Goal: Information Seeking & Learning: Learn about a topic

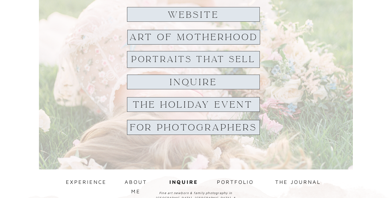
scroll to position [26, 0]
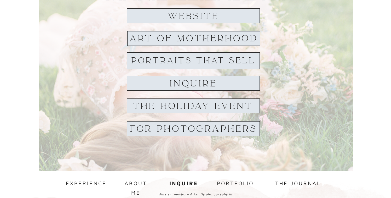
click at [249, 132] on h1 "For Photographers" at bounding box center [193, 128] width 129 height 9
click at [168, 42] on h1 "Art of Motherhood" at bounding box center [193, 38] width 129 height 9
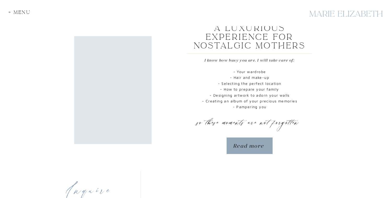
scroll to position [264, 0]
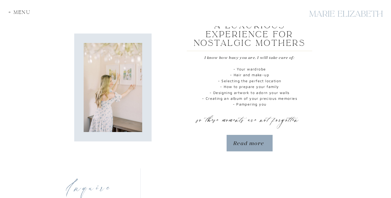
click at [263, 142] on p "Read more" at bounding box center [249, 143] width 33 height 8
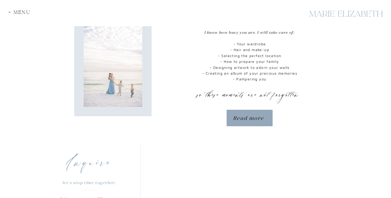
scroll to position [297, 0]
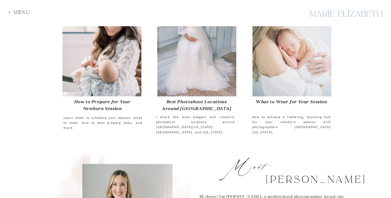
scroll to position [317, 0]
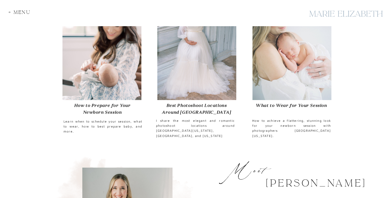
click at [104, 104] on b "How to Prepare for Your Newborn Session" at bounding box center [102, 108] width 56 height 12
click at [272, 90] on div at bounding box center [291, 48] width 79 height 104
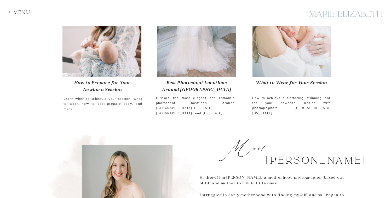
scroll to position [340, 0]
click at [208, 53] on div at bounding box center [196, 25] width 79 height 104
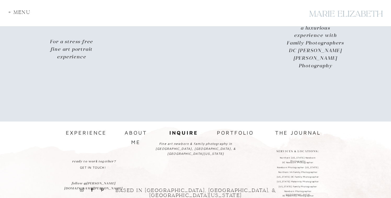
scroll to position [716, 0]
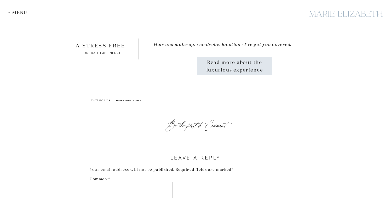
scroll to position [3174, 0]
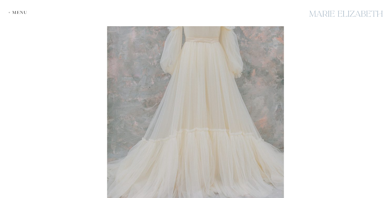
scroll to position [2577, 0]
